Goal: Find specific page/section: Find specific page/section

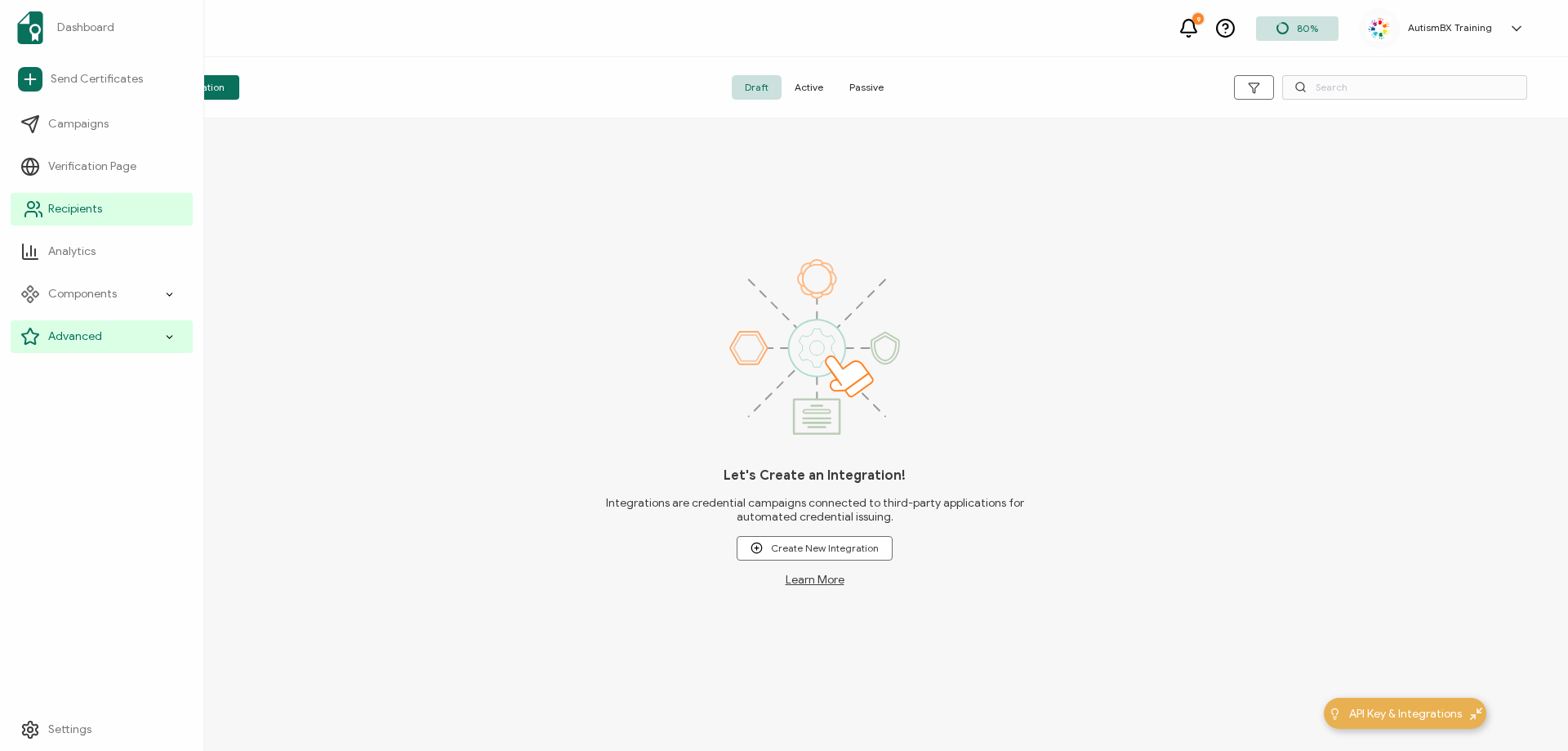
click at [51, 210] on span "Recipients" at bounding box center [74, 209] width 54 height 17
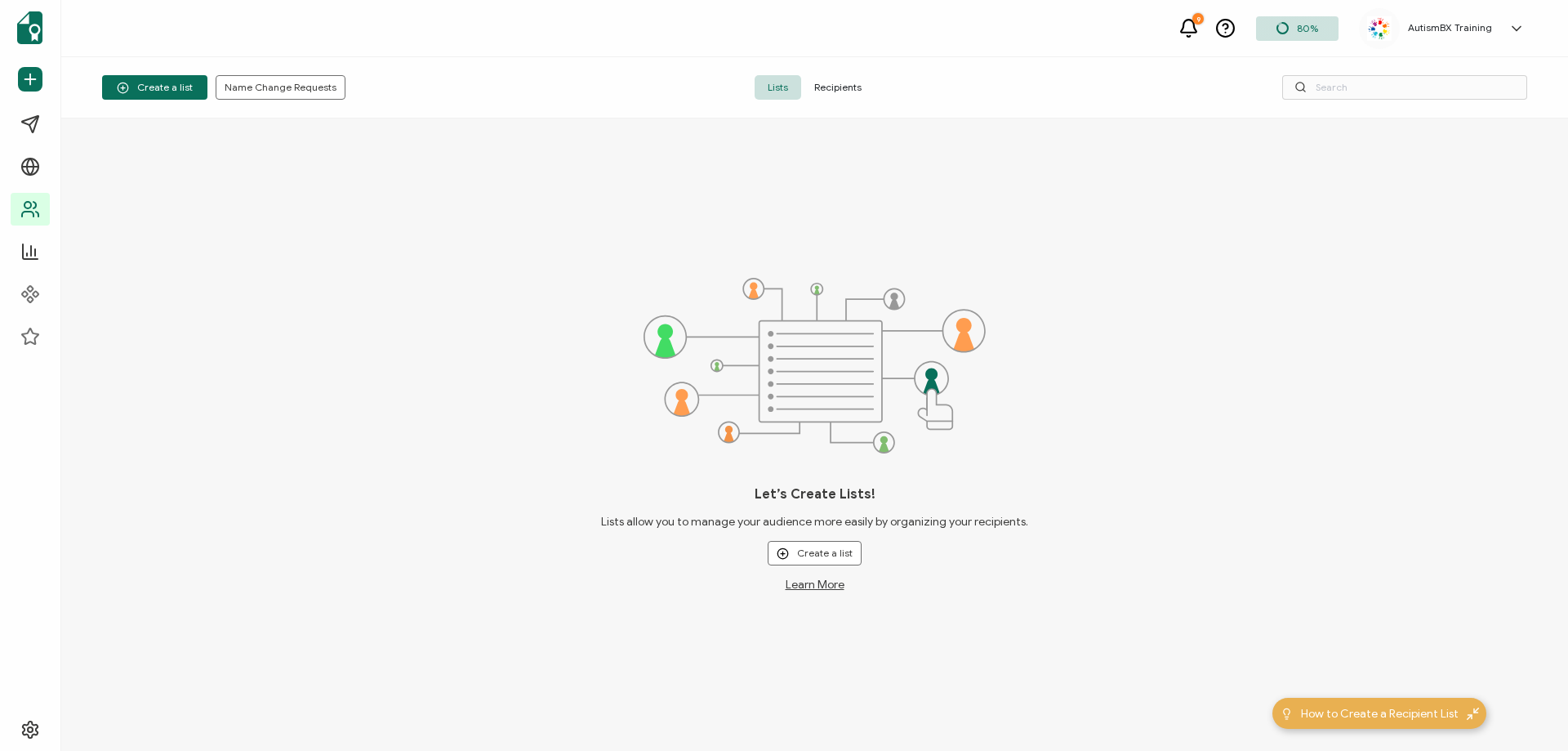
click at [844, 85] on span "Recipients" at bounding box center [838, 87] width 73 height 24
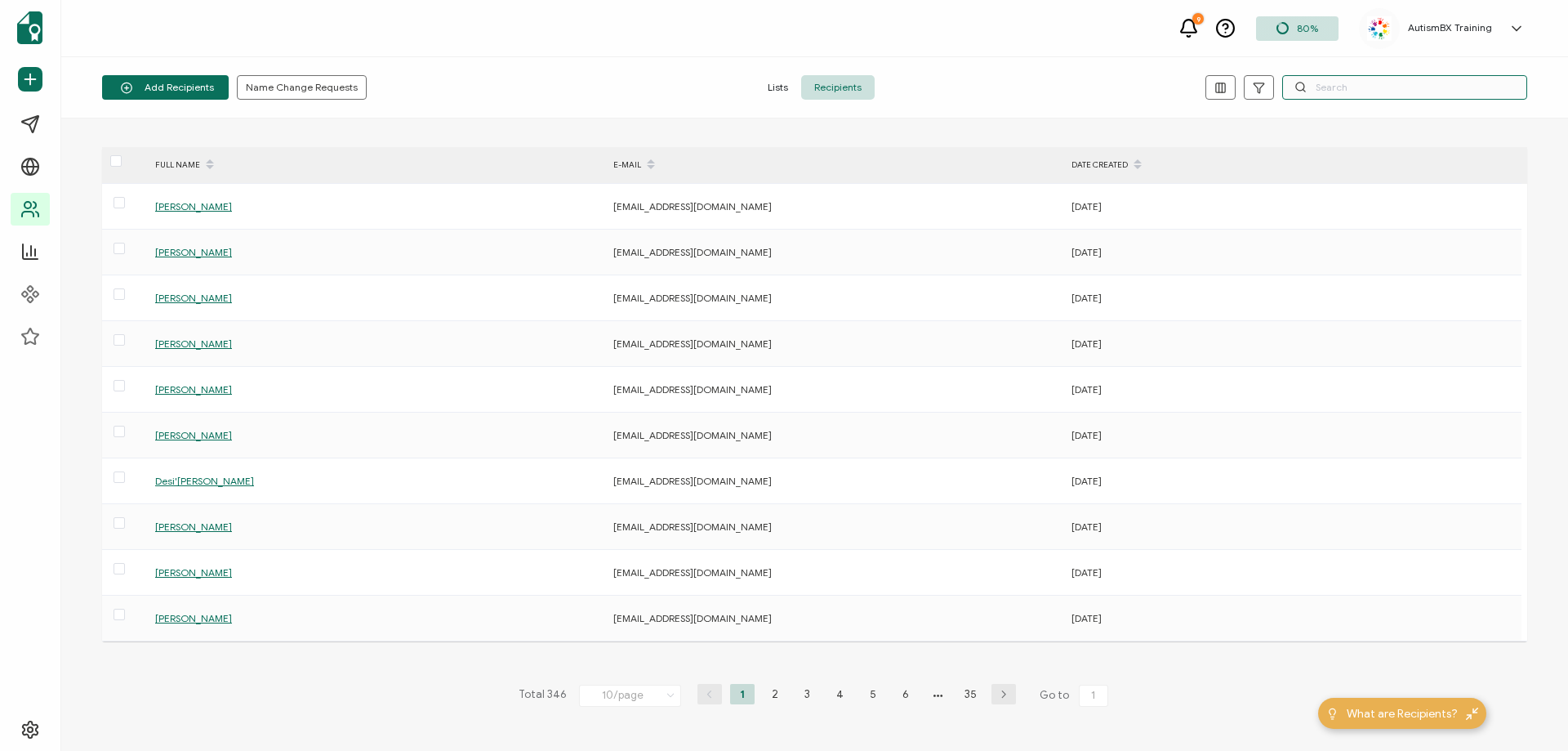
click at [1360, 85] on input "text" at bounding box center [1404, 87] width 245 height 24
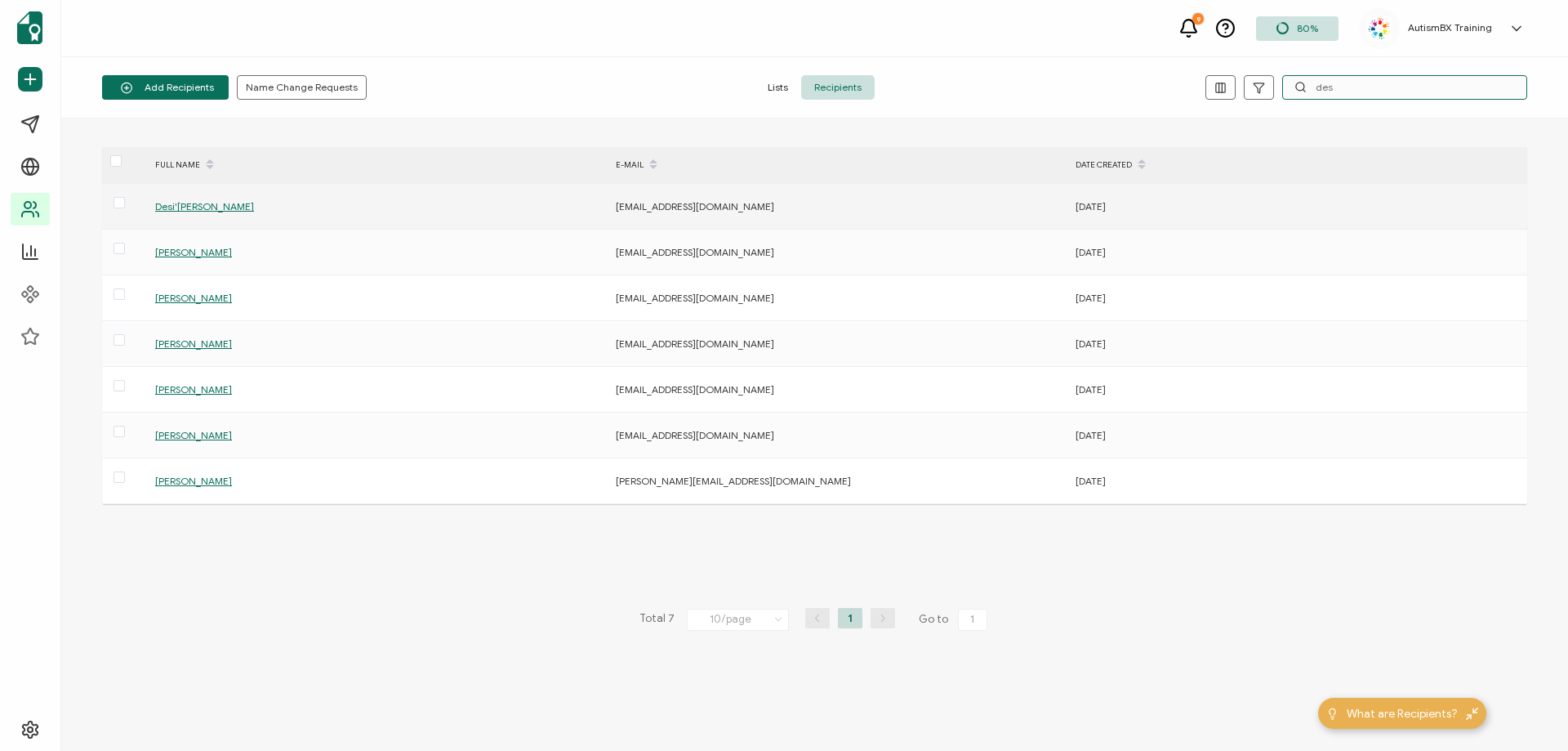
type input "des"
click at [191, 210] on span "Desi'[PERSON_NAME]" at bounding box center [204, 206] width 98 height 13
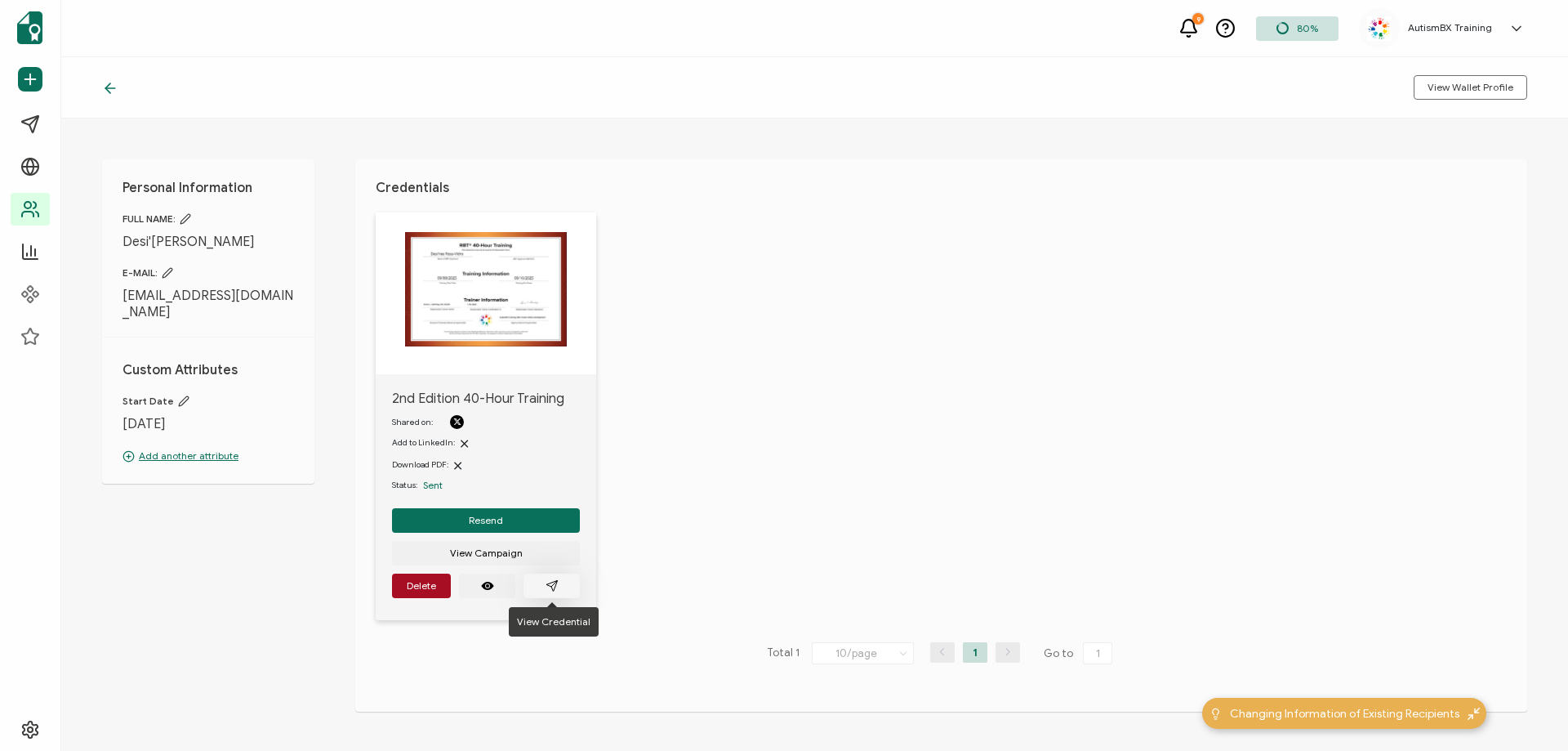
click at [551, 584] on icon "paper plane outline" at bounding box center [552, 585] width 13 height 13
